Goal: Browse casually

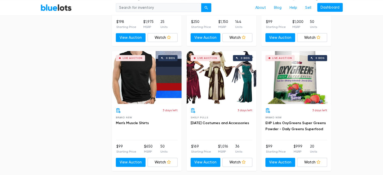
scroll to position [1378, 0]
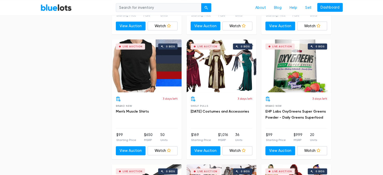
drag, startPoint x: 368, startPoint y: 109, endPoint x: 367, endPoint y: 117, distance: 7.4
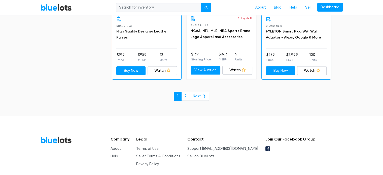
scroll to position [2220, 0]
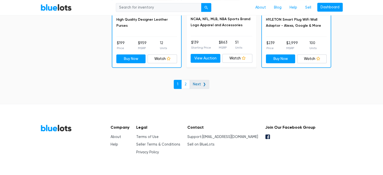
click at [200, 80] on link "Next ❯" at bounding box center [200, 84] width 20 height 9
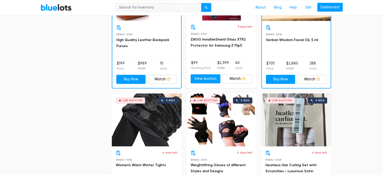
scroll to position [338, 0]
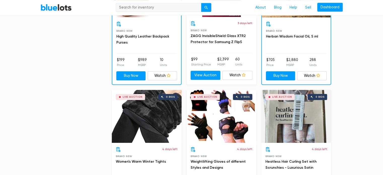
drag, startPoint x: 381, startPoint y: 62, endPoint x: 379, endPoint y: 68, distance: 5.9
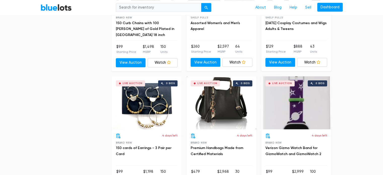
scroll to position [621, 0]
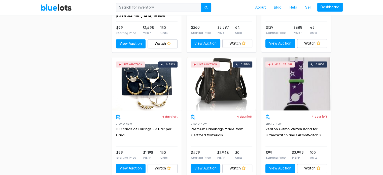
click at [298, 82] on div "Live Auction 0 bids" at bounding box center [296, 83] width 70 height 53
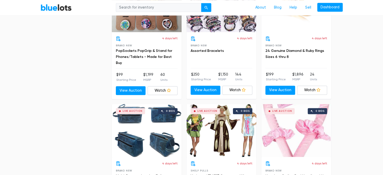
scroll to position [849, 0]
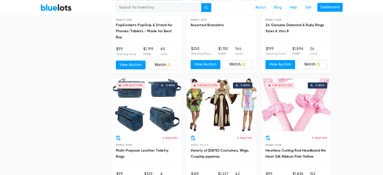
drag, startPoint x: 381, startPoint y: 117, endPoint x: 380, endPoint y: 120, distance: 2.9
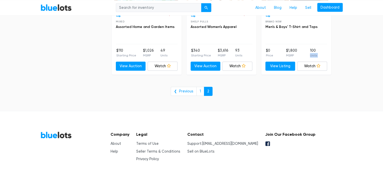
scroll to position [1145, 0]
